Goal: Information Seeking & Learning: Learn about a topic

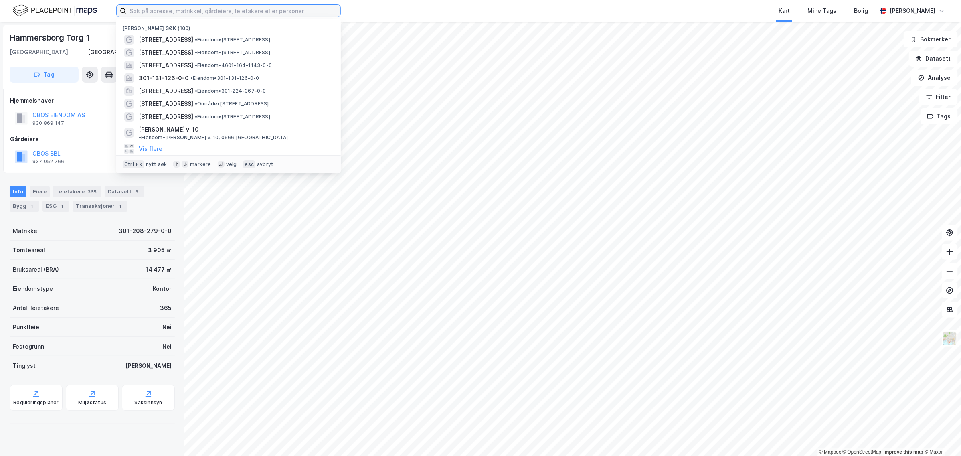
click at [165, 15] on input at bounding box center [233, 11] width 214 height 12
click at [197, 39] on span "•" at bounding box center [196, 40] width 2 height 6
